Goal: Task Accomplishment & Management: Complete application form

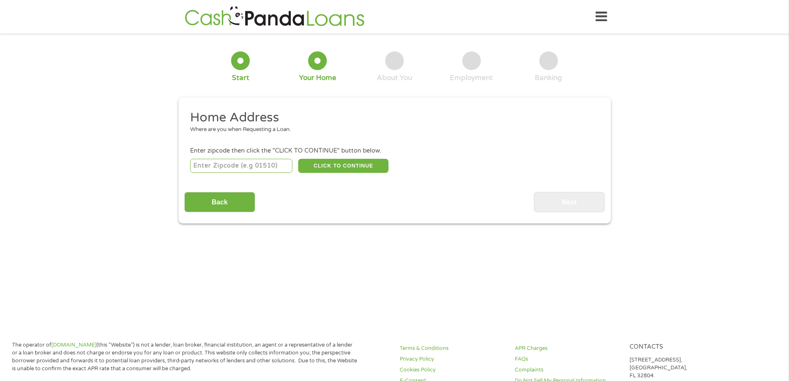
click at [233, 165] on input "number" at bounding box center [241, 166] width 102 height 14
type input "19720"
click at [341, 167] on button "CLICK TO CONTINUE" at bounding box center [343, 166] width 90 height 14
type input "19720"
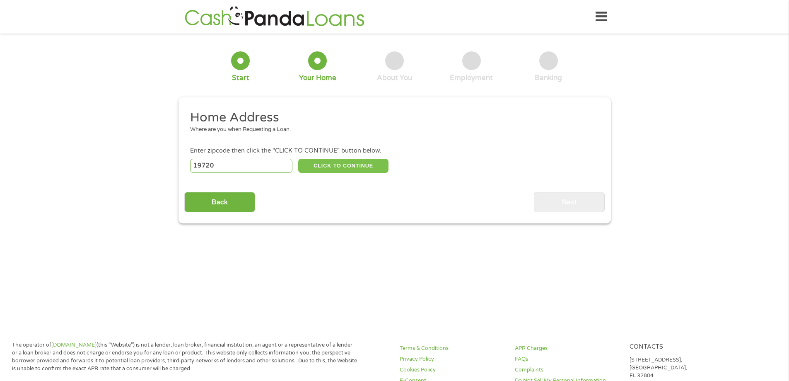
type input "[GEOGRAPHIC_DATA]"
select select "[US_STATE]"
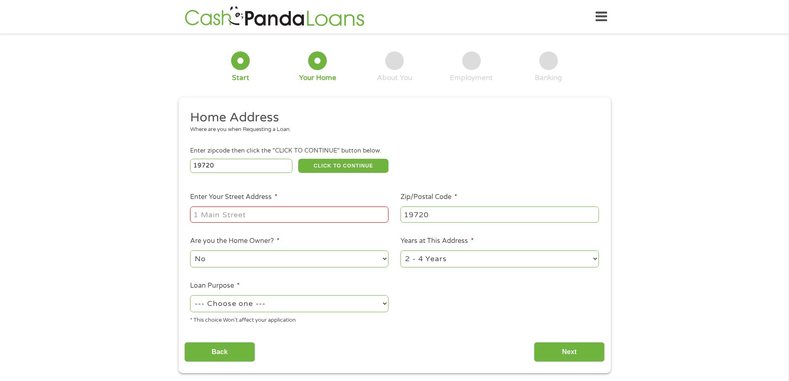
click at [270, 213] on input "Enter Your Street Address *" at bounding box center [289, 214] width 198 height 16
type input "[STREET_ADDRESS]"
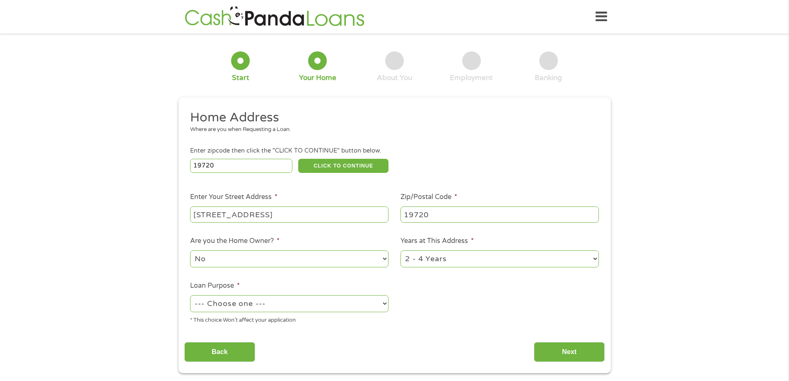
click at [299, 262] on select "No Yes" at bounding box center [289, 258] width 198 height 17
select select "yes"
click at [190, 250] on select "No Yes" at bounding box center [289, 258] width 198 height 17
click at [440, 261] on select "1 Year or less 1 - 2 Years 2 - 4 Years Over 4 Years" at bounding box center [499, 258] width 198 height 17
select select "60months"
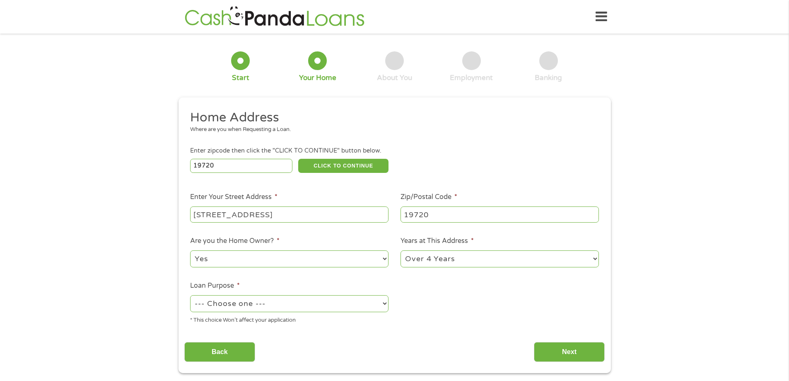
click at [400, 250] on select "1 Year or less 1 - 2 Years 2 - 4 Years Over 4 Years" at bounding box center [499, 258] width 198 height 17
click at [348, 301] on select "--- Choose one --- Pay Bills Debt Consolidation Home Improvement Major Purchase…" at bounding box center [289, 303] width 198 height 17
select select "other"
click at [190, 295] on select "--- Choose one --- Pay Bills Debt Consolidation Home Improvement Major Purchase…" at bounding box center [289, 303] width 198 height 17
click at [565, 354] on input "Next" at bounding box center [569, 352] width 71 height 20
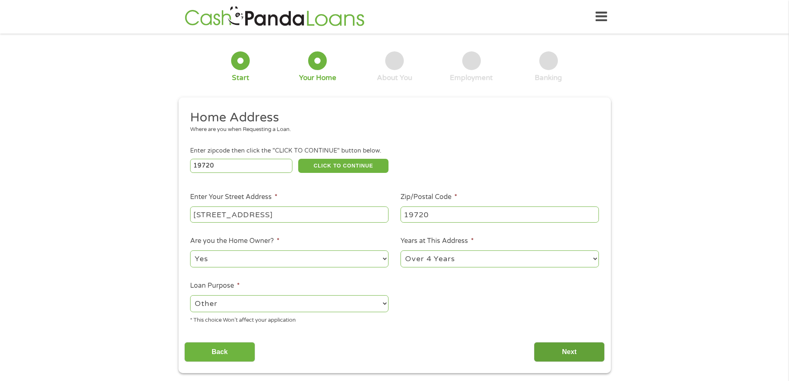
click at [565, 354] on input "Next" at bounding box center [569, 352] width 71 height 20
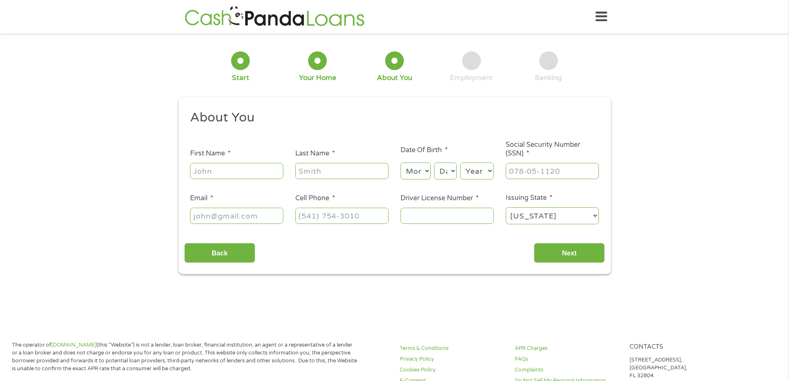
click at [233, 171] on input "First Name *" at bounding box center [236, 171] width 93 height 16
type input "[PERSON_NAME]"
select select "7"
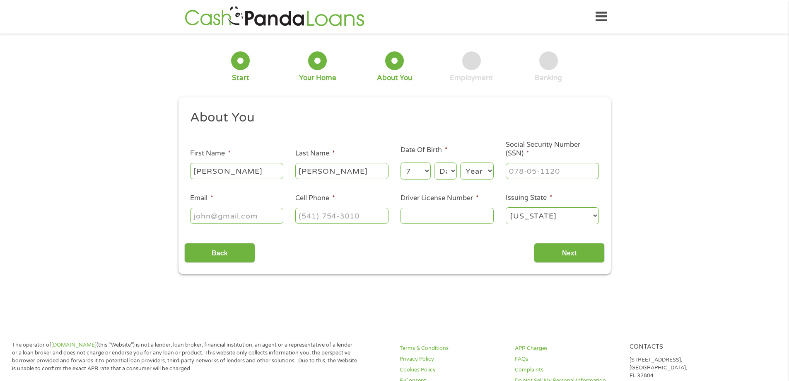
select select "1"
select select "1980"
type input "195-60-3430"
type input "[EMAIL_ADDRESS][DOMAIN_NAME]"
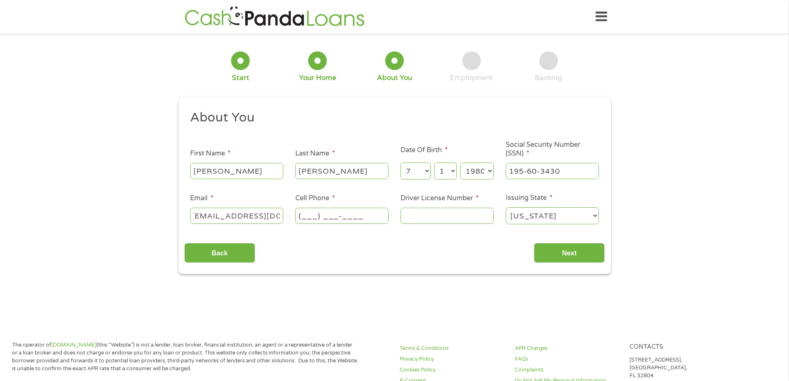
scroll to position [0, 0]
type input "[PHONE_NUMBER]"
type input "2016014"
click at [575, 254] on input "Next" at bounding box center [569, 253] width 71 height 20
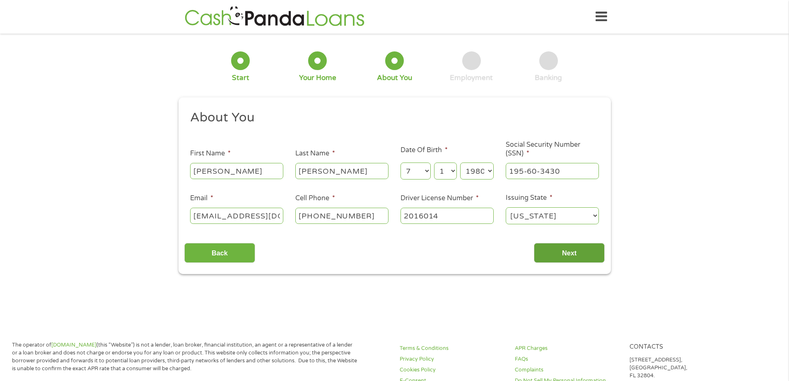
click at [571, 252] on input "Next" at bounding box center [569, 253] width 71 height 20
click at [558, 256] on input "Next" at bounding box center [569, 253] width 71 height 20
click at [638, 221] on div "1 Start 2 Your Home 3 About You 4 Employment 5 Banking 6 This field is hidden w…" at bounding box center [394, 156] width 789 height 234
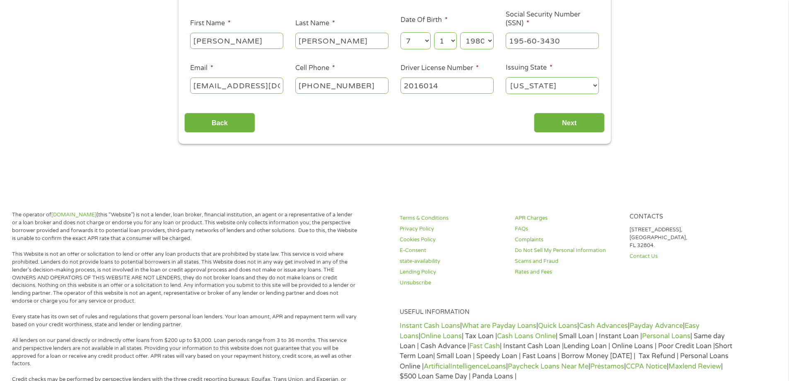
scroll to position [83, 0]
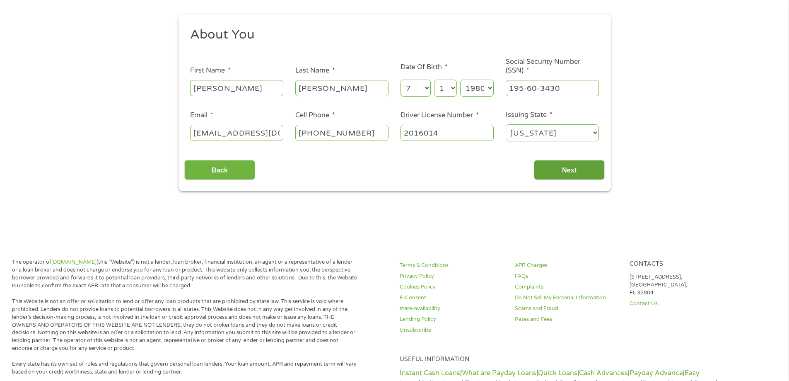
click at [560, 174] on input "Next" at bounding box center [569, 170] width 71 height 20
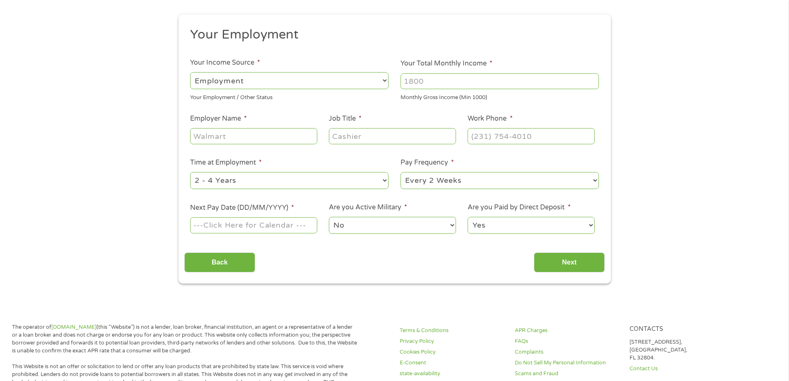
scroll to position [0, 0]
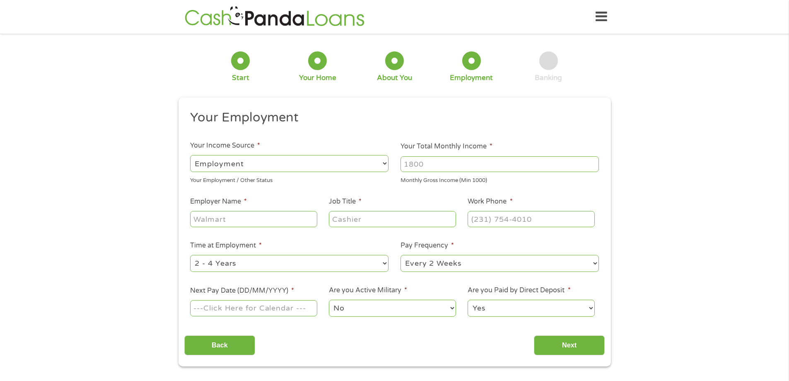
click at [378, 165] on select "--- Choose one --- Employment [DEMOGRAPHIC_DATA] Benefits" at bounding box center [289, 163] width 198 height 17
click at [417, 164] on input "Your Total Monthly Income *" at bounding box center [499, 164] width 198 height 16
type input "3350"
click at [260, 215] on input "Employer Name *" at bounding box center [253, 219] width 127 height 16
type input "[PERSON_NAME] Community Charter"
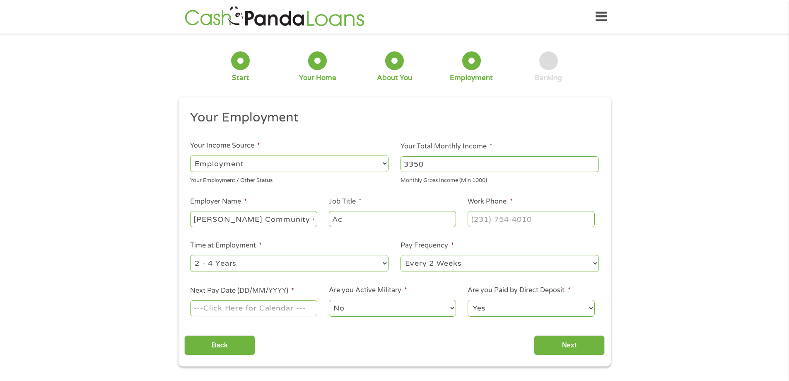
type input "A"
type input "Child Accounting Manager"
type input "[PHONE_NUMBER]"
click at [224, 261] on select "--- Choose one --- 1 Year or less 1 - 2 Years 2 - 4 Years Over 4 Years" at bounding box center [289, 263] width 198 height 17
select select "60months"
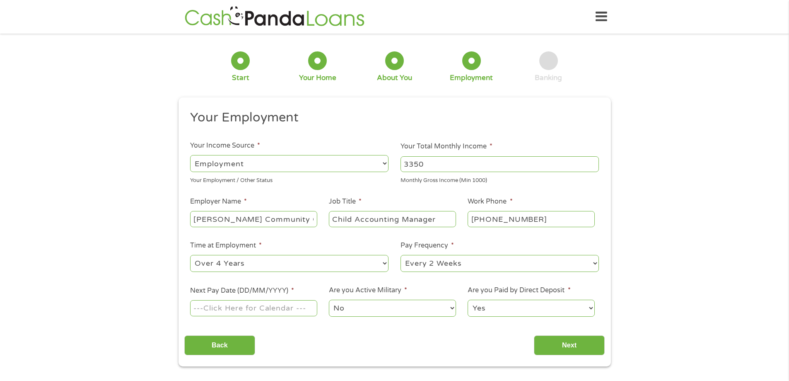
click at [190, 255] on select "--- Choose one --- 1 Year or less 1 - 2 Years 2 - 4 Years Over 4 Years" at bounding box center [289, 263] width 198 height 17
click at [290, 307] on input "Next Pay Date (DD/MM/YYYY) *" at bounding box center [253, 308] width 127 height 16
type input "[DATE]"
click at [551, 345] on input "Next" at bounding box center [569, 345] width 71 height 20
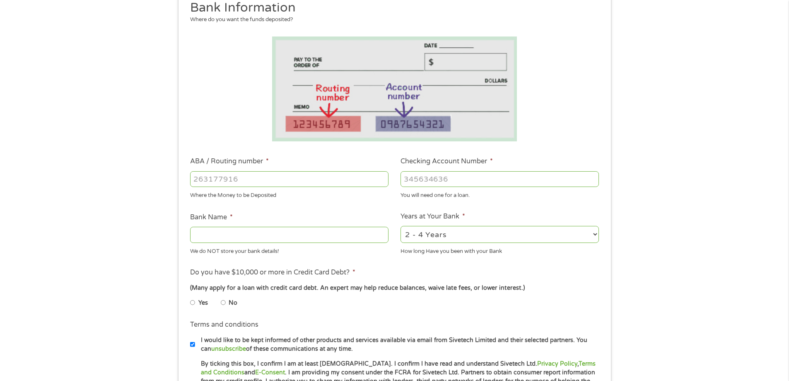
scroll to position [124, 0]
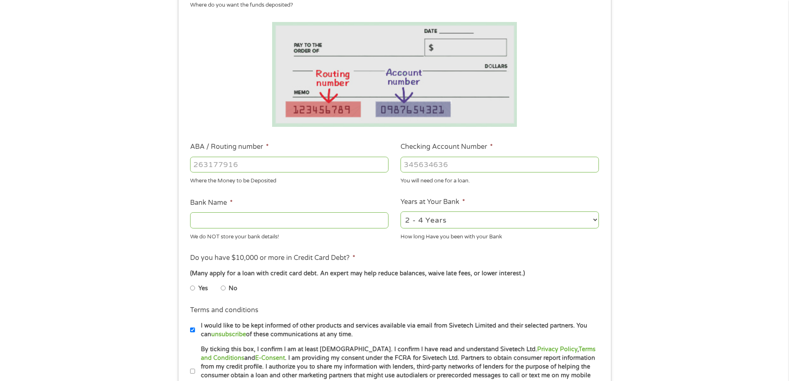
click at [236, 166] on input "ABA / Routing number *" at bounding box center [289, 165] width 198 height 16
type input "031100102"
type input "WILMINGTON SAVS FUND SOC"
type input "031100102"
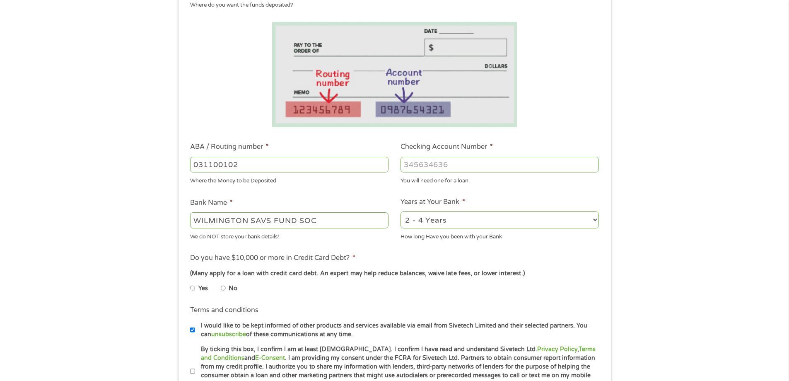
click at [407, 163] on input "Checking Account Number *" at bounding box center [499, 165] width 198 height 16
type input "2510254"
drag, startPoint x: 416, startPoint y: 221, endPoint x: 443, endPoint y: 220, distance: 26.5
click at [418, 220] on select "2 - 4 Years 6 - 12 Months 1 - 2 Years Over 4 Years" at bounding box center [499, 219] width 198 height 17
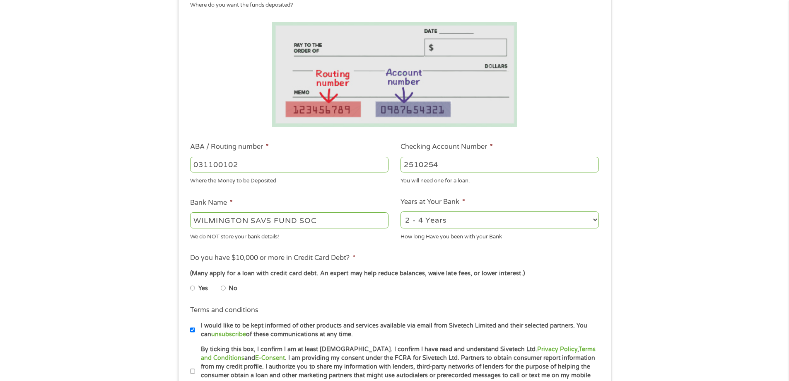
click at [420, 220] on select "2 - 4 Years 6 - 12 Months 1 - 2 Years Over 4 Years" at bounding box center [499, 219] width 198 height 17
click at [423, 220] on select "2 - 4 Years 6 - 12 Months 1 - 2 Years Over 4 Years" at bounding box center [499, 219] width 198 height 17
select select "60months"
click at [400, 211] on select "2 - 4 Years 6 - 12 Months 1 - 2 Years Over 4 Years" at bounding box center [499, 219] width 198 height 17
click at [416, 246] on ul "Bank Information Where do you want the funds deposited? ABA / Routing number * …" at bounding box center [394, 191] width 420 height 412
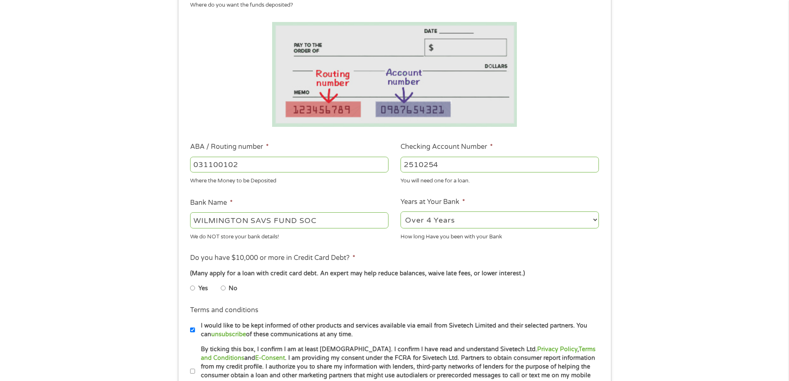
click at [416, 246] on ul "Bank Information Where do you want the funds deposited? ABA / Routing number * …" at bounding box center [394, 191] width 420 height 412
click at [224, 286] on input "No" at bounding box center [223, 287] width 5 height 13
radio input "true"
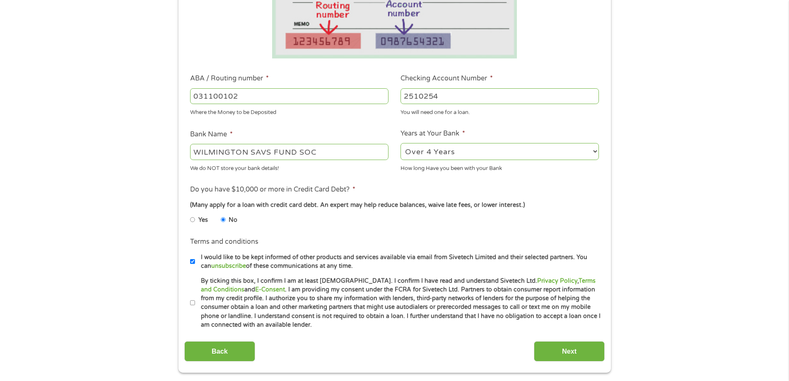
scroll to position [207, 0]
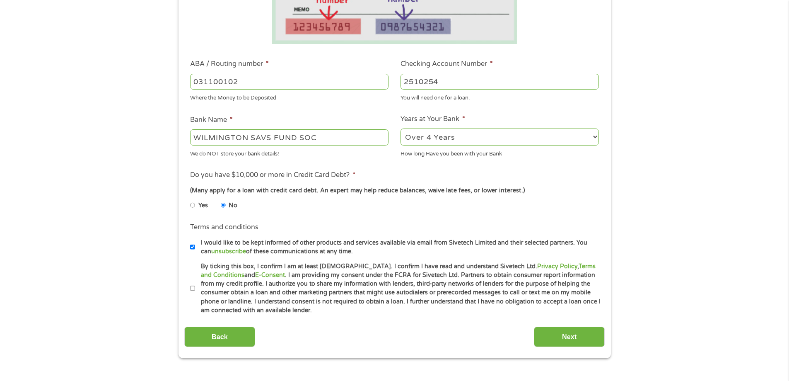
click at [193, 287] on input "By ticking this box, I confirm I am at least [DEMOGRAPHIC_DATA]. I confirm I ha…" at bounding box center [192, 288] width 5 height 13
click at [192, 288] on input "By ticking this box, I confirm I am at least [DEMOGRAPHIC_DATA]. I confirm I ha…" at bounding box center [192, 288] width 5 height 13
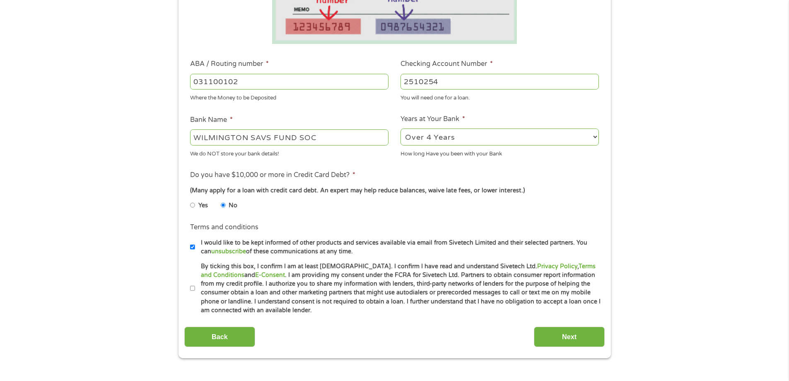
checkbox input "true"
click at [566, 340] on input "Next" at bounding box center [569, 336] width 71 height 20
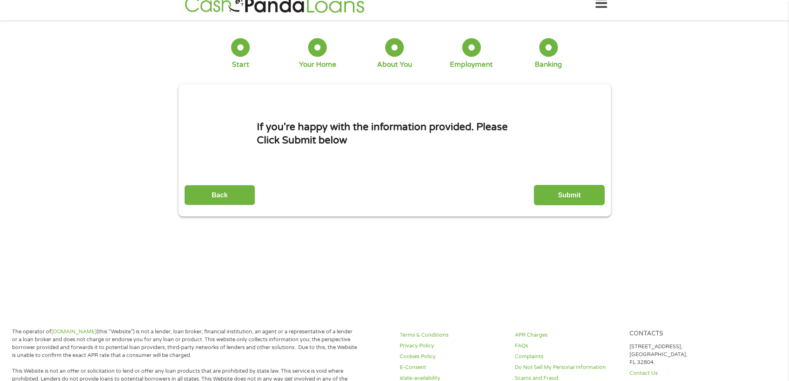
scroll to position [0, 0]
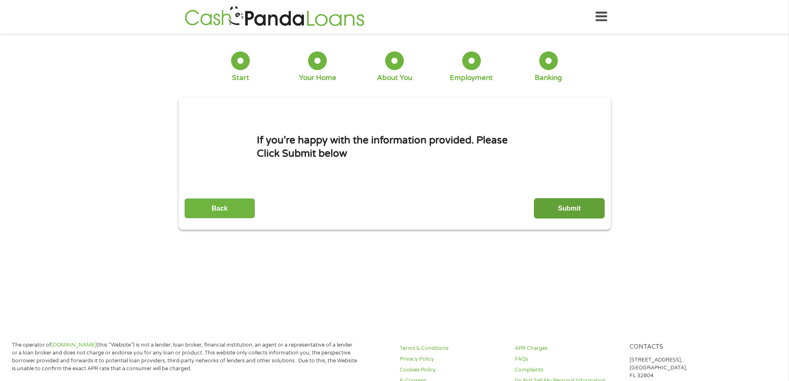
click at [559, 207] on input "Submit" at bounding box center [569, 208] width 71 height 20
